Goal: Communication & Community: Answer question/provide support

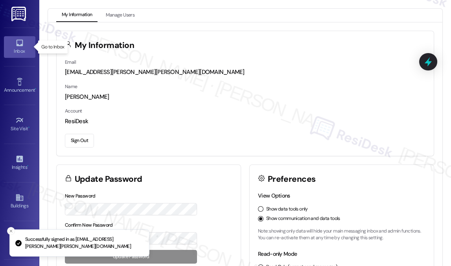
click at [17, 47] on div "Inbox" at bounding box center [19, 51] width 39 height 8
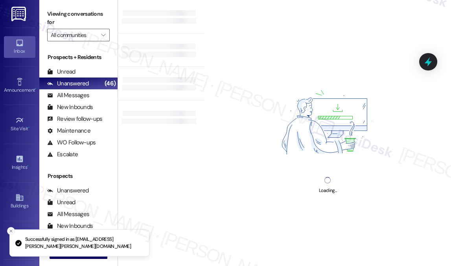
click at [11, 231] on icon "Close toast" at bounding box center [11, 230] width 5 height 5
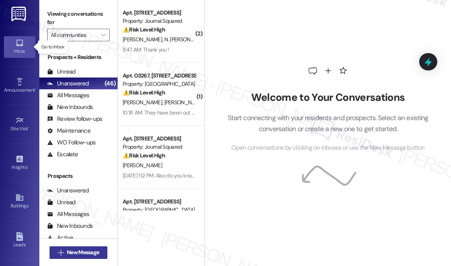
click at [71, 248] on span "New Message" at bounding box center [83, 252] width 32 height 8
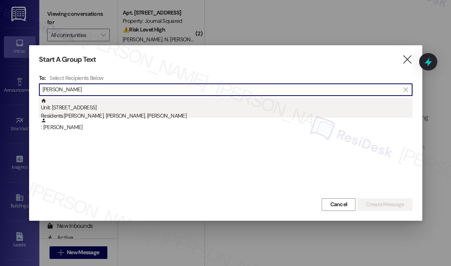
type input "[PERSON_NAME]"
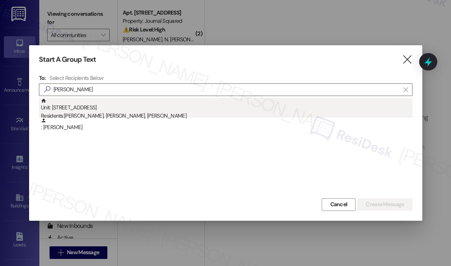
click at [112, 110] on div "Unit: 2142 - 275 Chosin Few Way Residents: [PERSON_NAME], [PERSON_NAME], [PERSO…" at bounding box center [226, 109] width 371 height 22
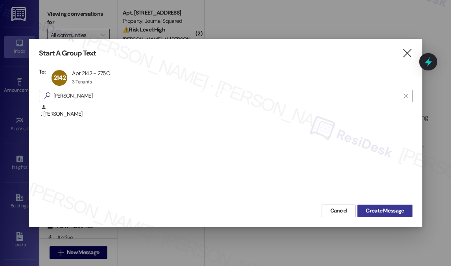
click at [391, 213] on span "Create Message" at bounding box center [384, 210] width 38 height 8
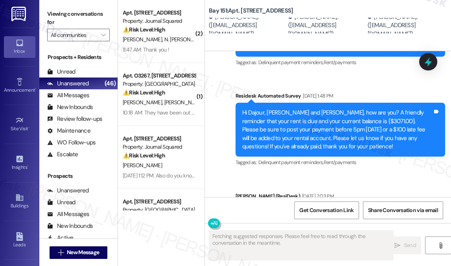
scroll to position [19886, 0]
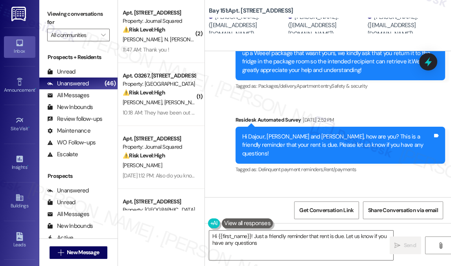
type textarea "Hi {{first_name}}! Just a friendly reminder that rent is due. Let us know if yo…"
drag, startPoint x: 309, startPoint y: 129, endPoint x: 347, endPoint y: 147, distance: 42.2
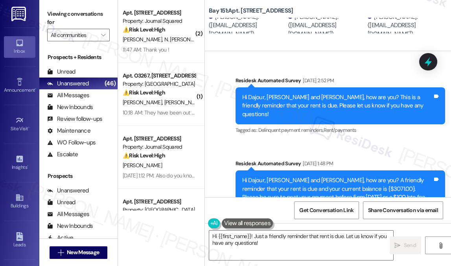
scroll to position [19922, 0]
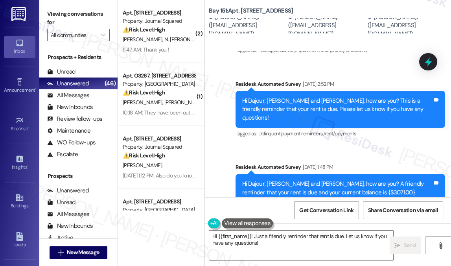
click at [331, 215] on span "Get Conversation Link" at bounding box center [325, 210] width 57 height 17
click at [433, 21] on div "[PERSON_NAME]. ([EMAIL_ADDRESS][DOMAIN_NAME])" at bounding box center [405, 25] width 77 height 25
click at [101, 34] on icon "" at bounding box center [103, 35] width 4 height 6
click at [101, 34] on span "" at bounding box center [102, 35] width 7 height 13
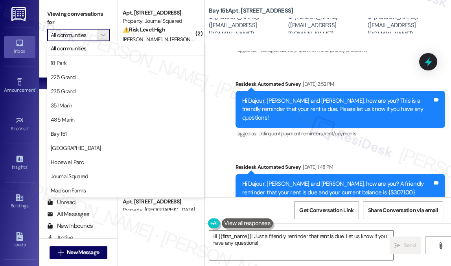
click at [73, 14] on label "Viewing conversations for" at bounding box center [78, 18] width 62 height 21
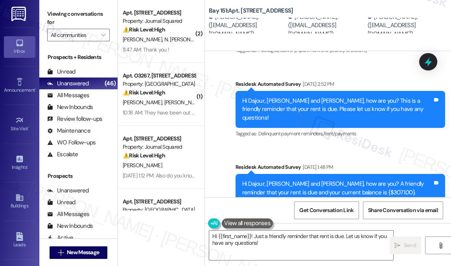
click at [426, 16] on div "Bay 151: [STREET_ADDRESS][PERSON_NAME]. ([EMAIL_ADDRESS][DOMAIN_NAME]) [PERSON_…" at bounding box center [330, 17] width 242 height 31
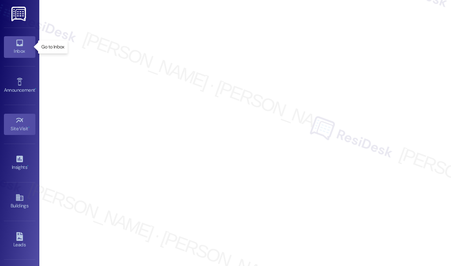
click at [15, 44] on icon at bounding box center [19, 43] width 9 height 9
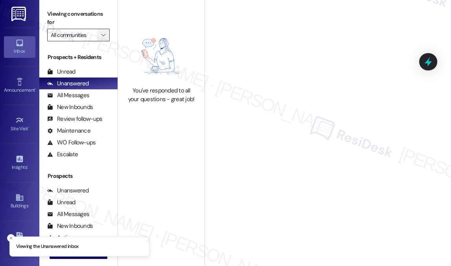
click at [105, 36] on icon "" at bounding box center [103, 35] width 4 height 6
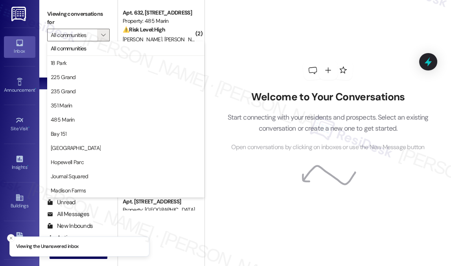
click at [278, 50] on div "Welcome to Your Conversations Start connecting with your residents and prospect…" at bounding box center [328, 106] width 236 height 213
